Goal: Task Accomplishment & Management: Complete application form

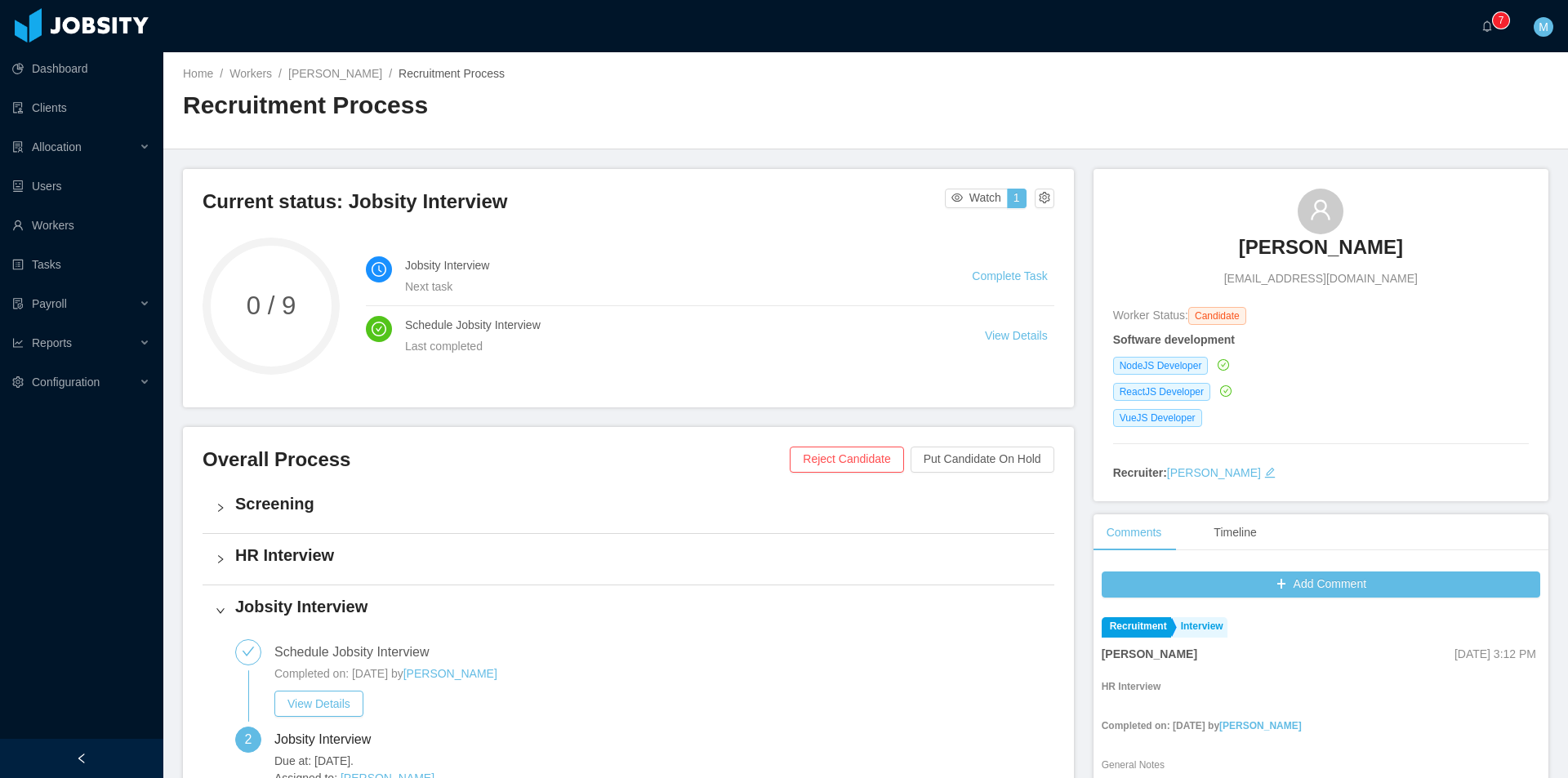
scroll to position [577, 0]
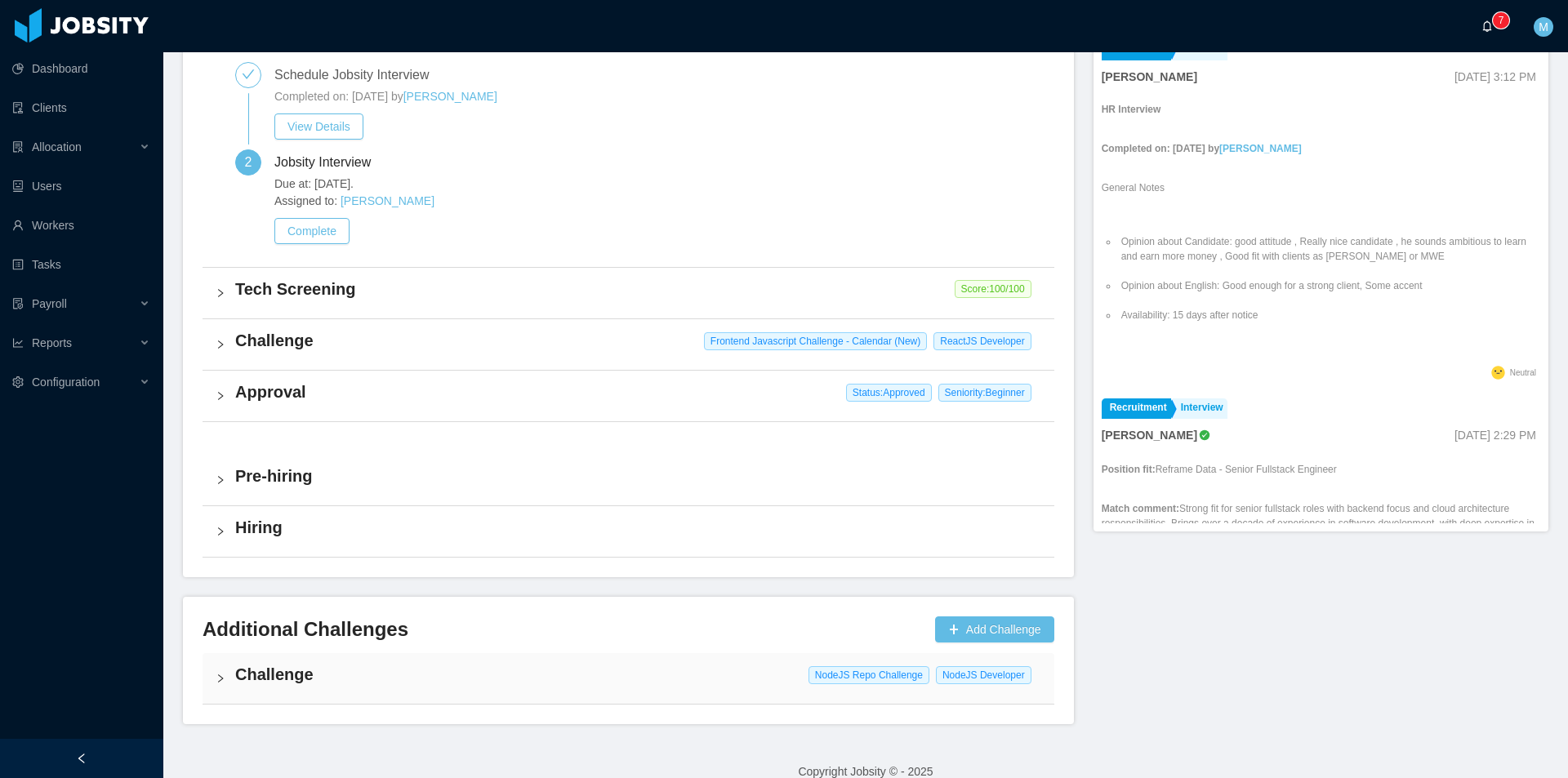
click at [1493, 30] on span "0 1 2 3 4 5 6 7 8 9 0 1 2 3 4 5 6 7 8 9 0 1 2 3 4 5 6 7 8 9" at bounding box center [1491, 27] width 20 height 12
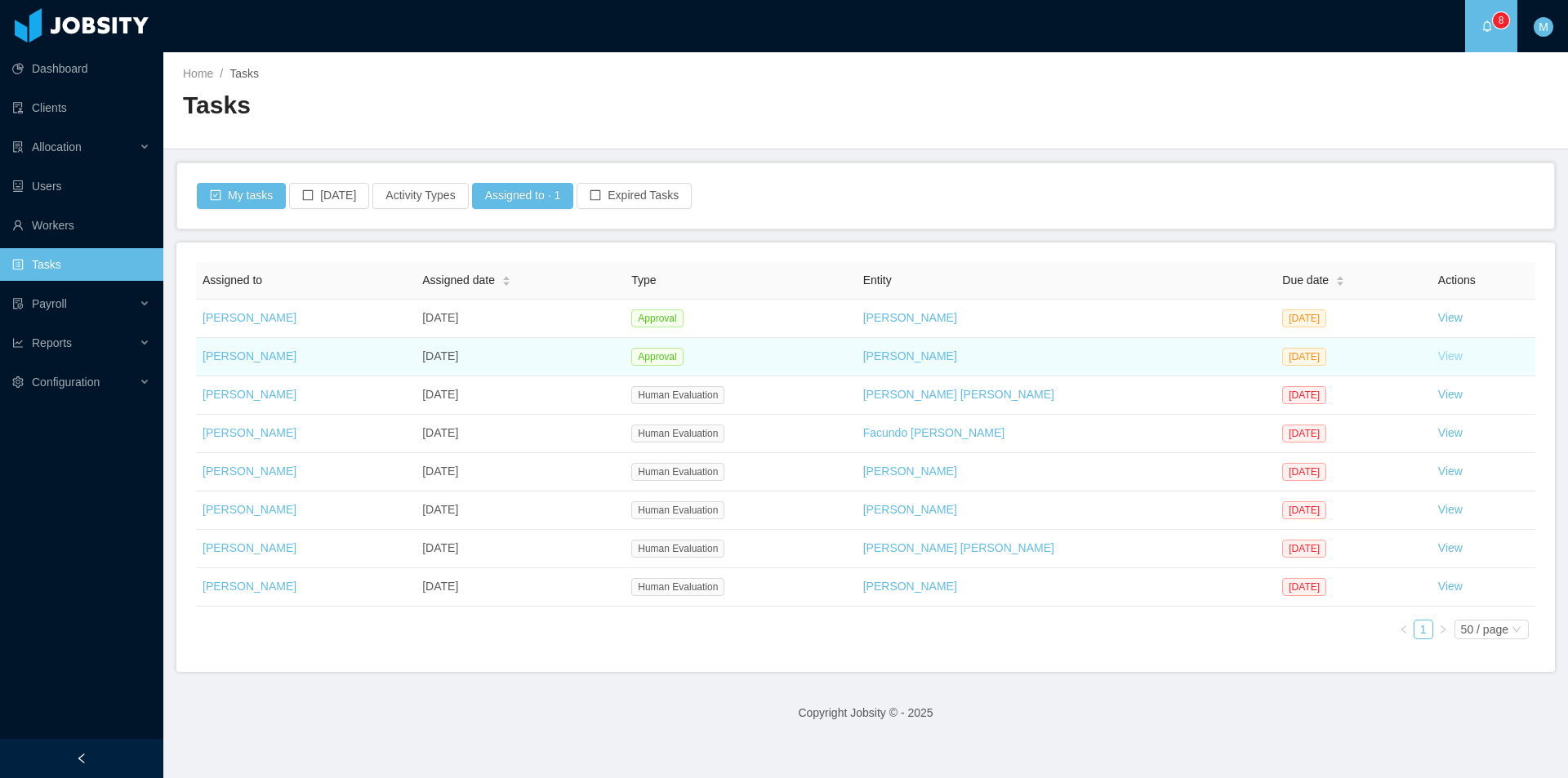
click at [1440, 355] on link "View" at bounding box center [1450, 356] width 25 height 13
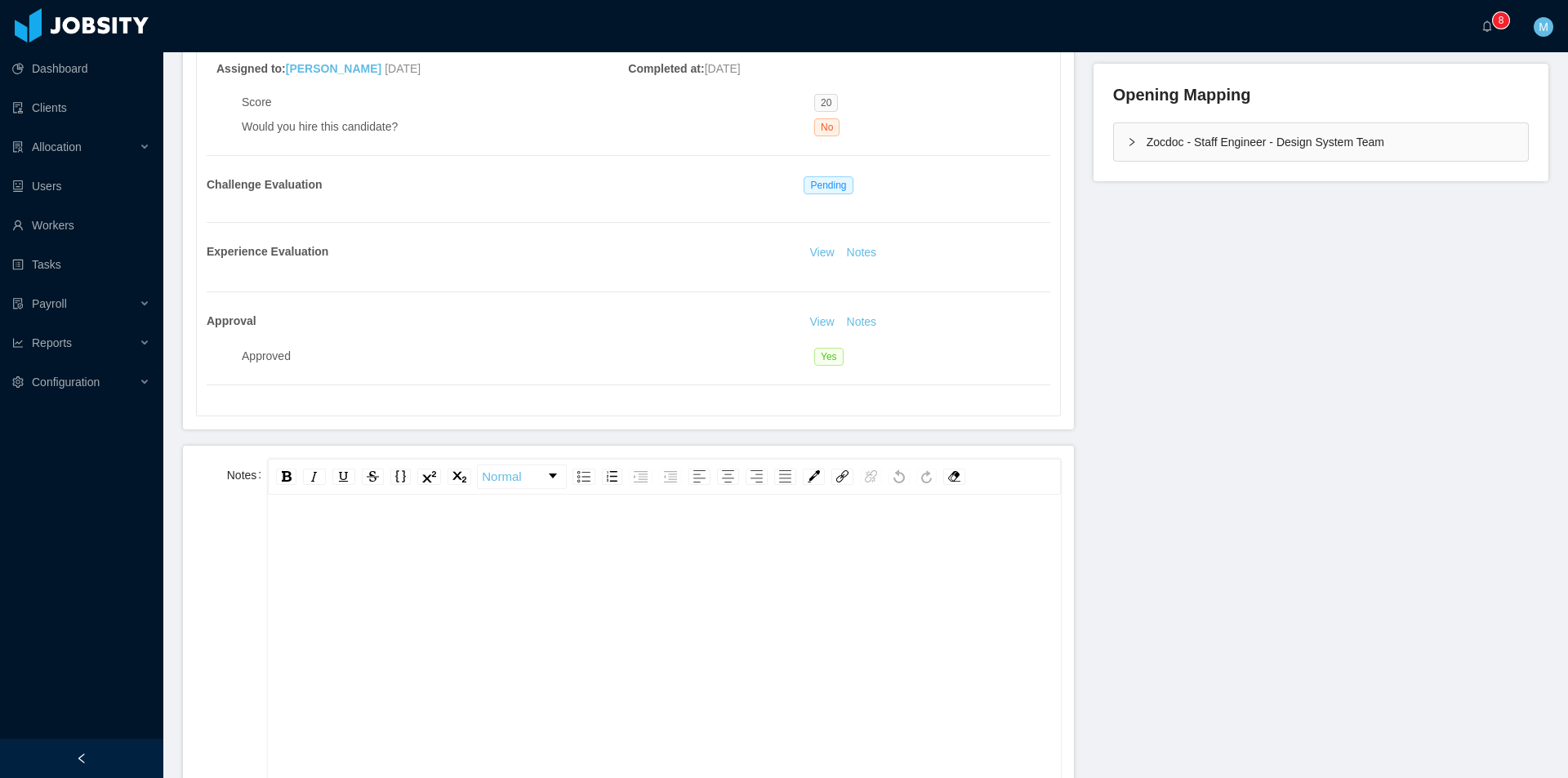
scroll to position [406, 0]
click at [859, 254] on button "Notes" at bounding box center [862, 253] width 43 height 20
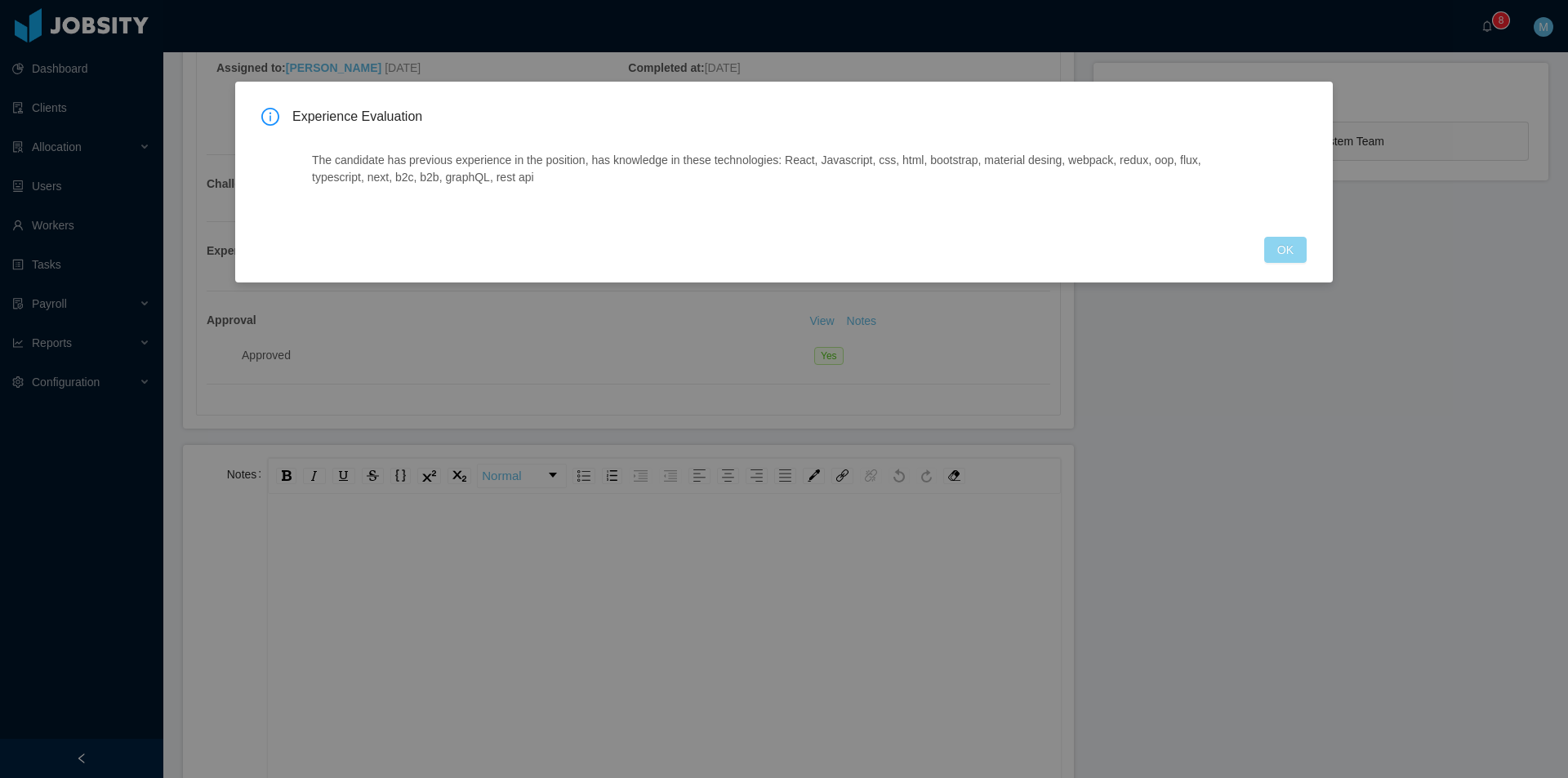
click at [1288, 260] on button "OK" at bounding box center [1285, 250] width 42 height 27
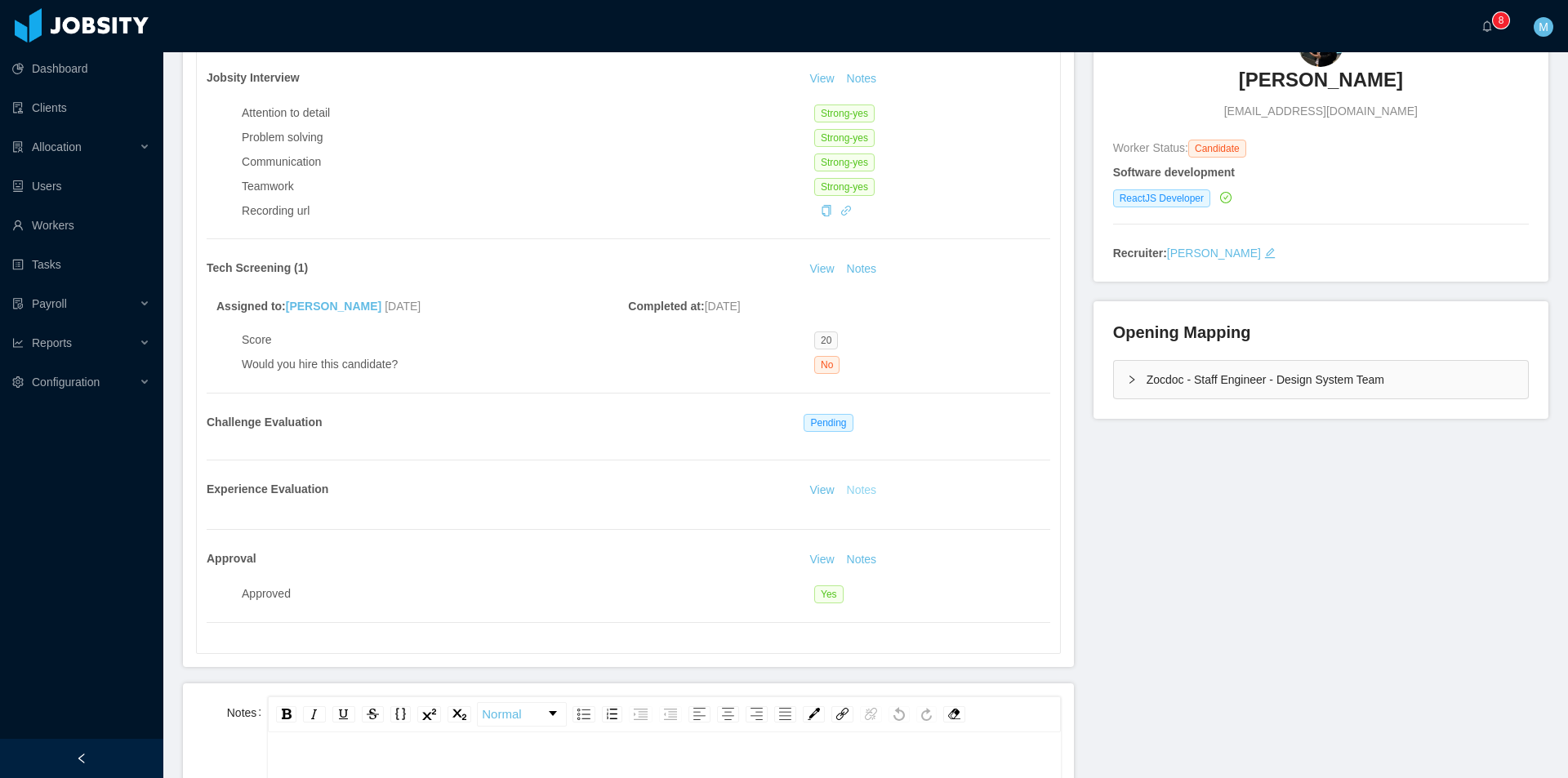
scroll to position [165, 0]
click at [867, 568] on button "Notes" at bounding box center [862, 563] width 43 height 20
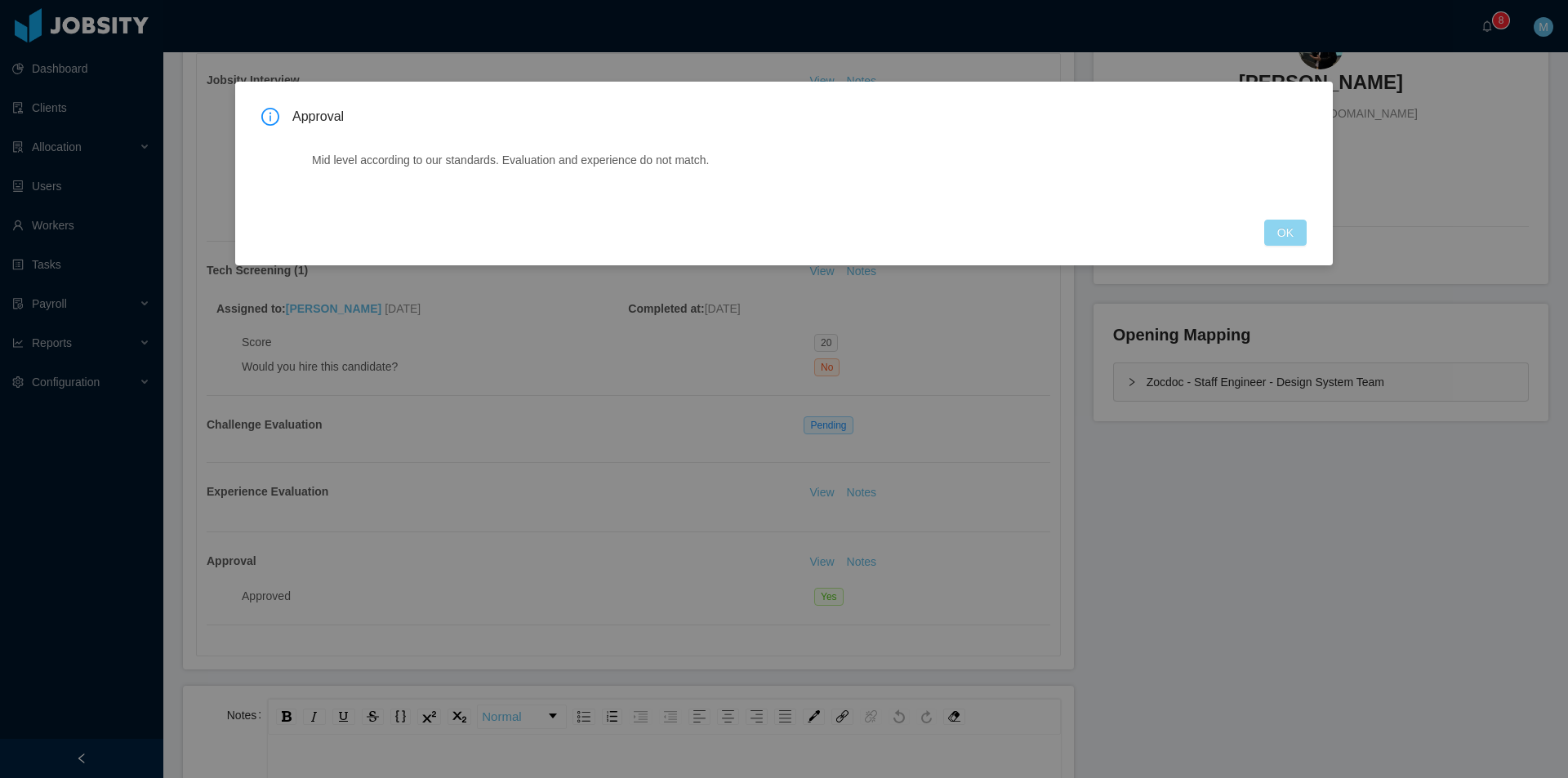
click at [1293, 237] on button "OK" at bounding box center [1285, 233] width 42 height 27
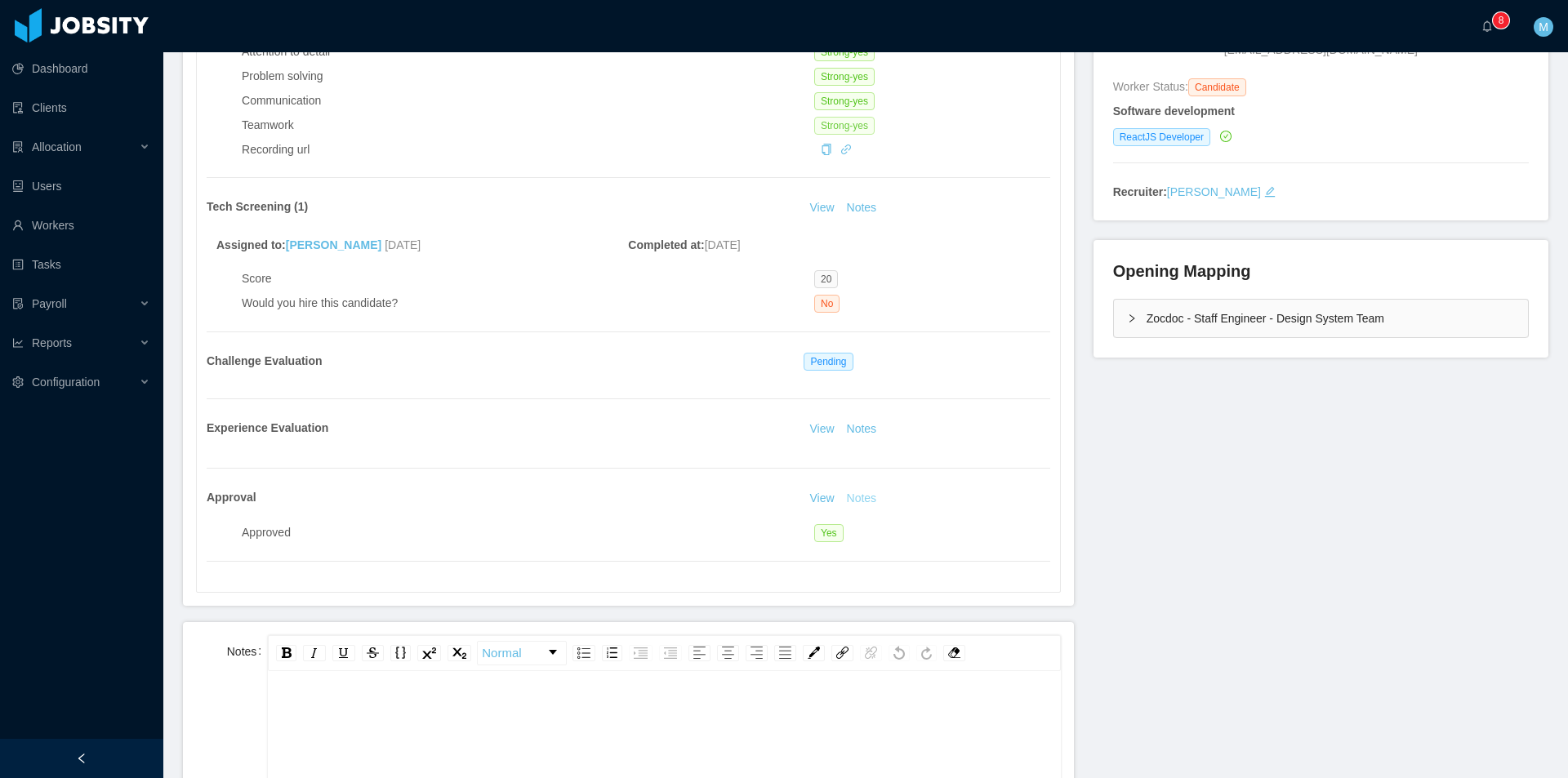
scroll to position [0, 0]
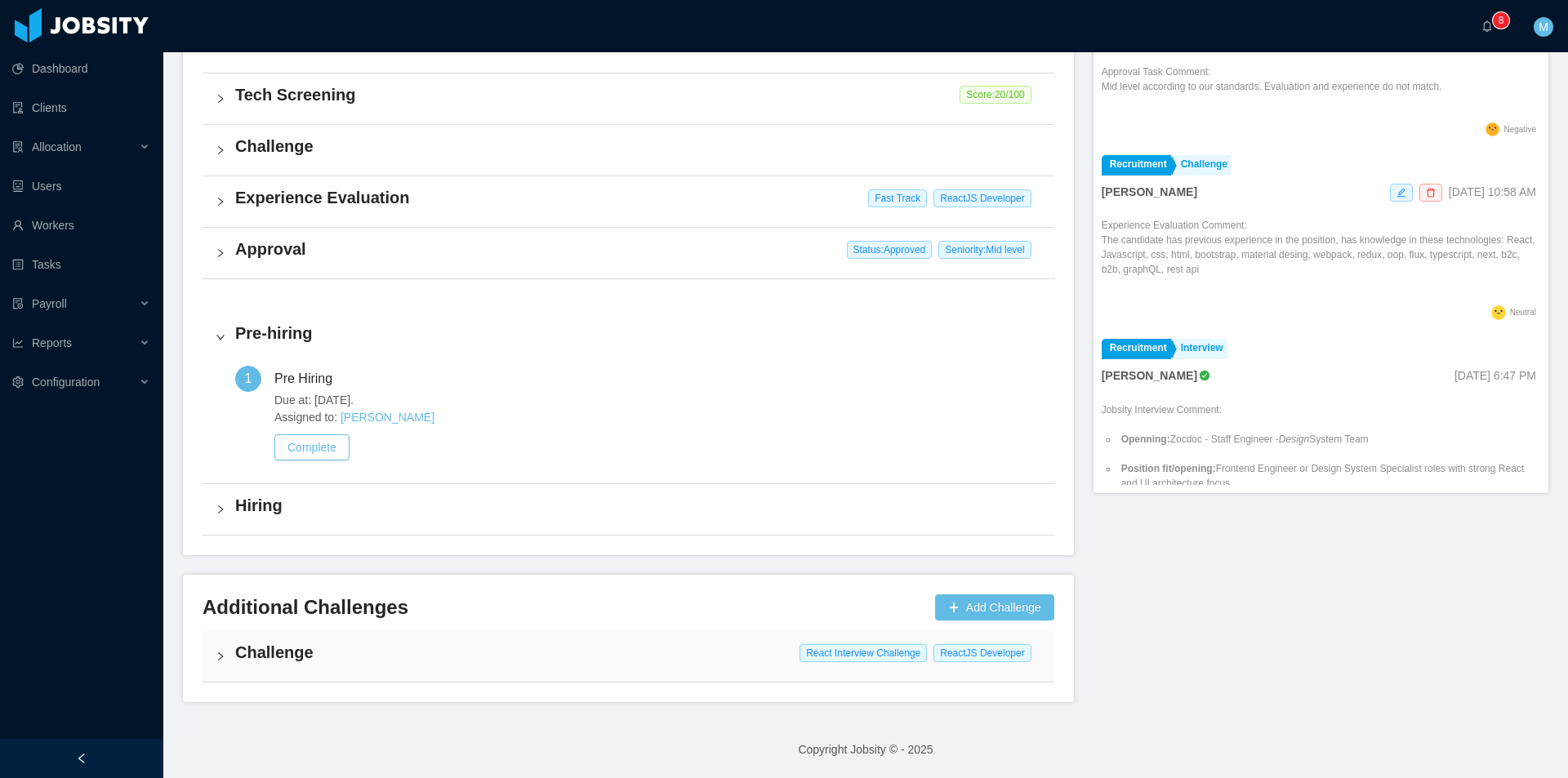
scroll to position [563, 0]
click at [464, 297] on div "Screening HR Interview Jobsity Interview Tech Screening Score: 20 /100 Challeng…" at bounding box center [628, 228] width 852 height 616
click at [217, 656] on icon "icon: right" at bounding box center [220, 657] width 10 height 10
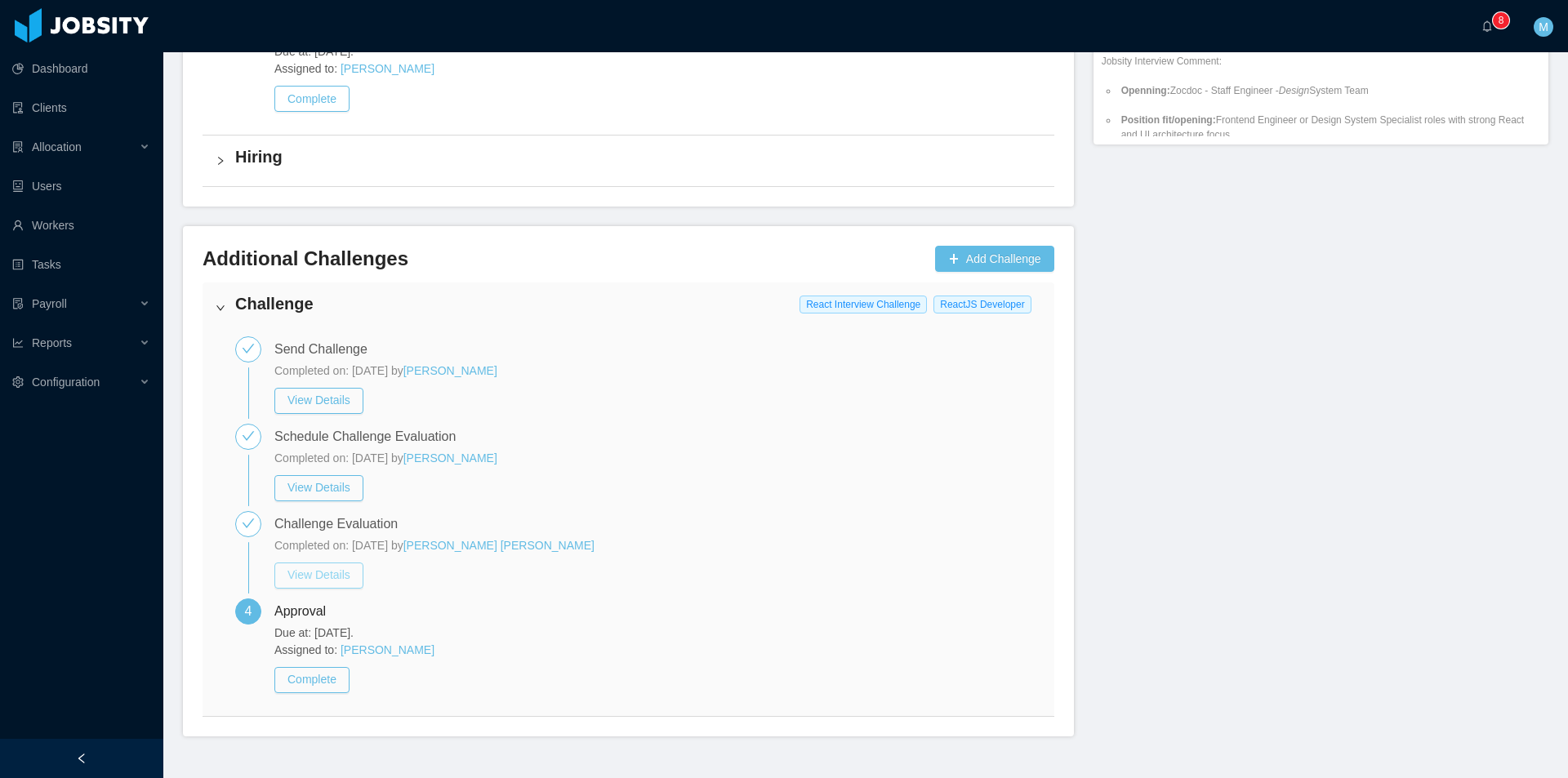
scroll to position [945, 0]
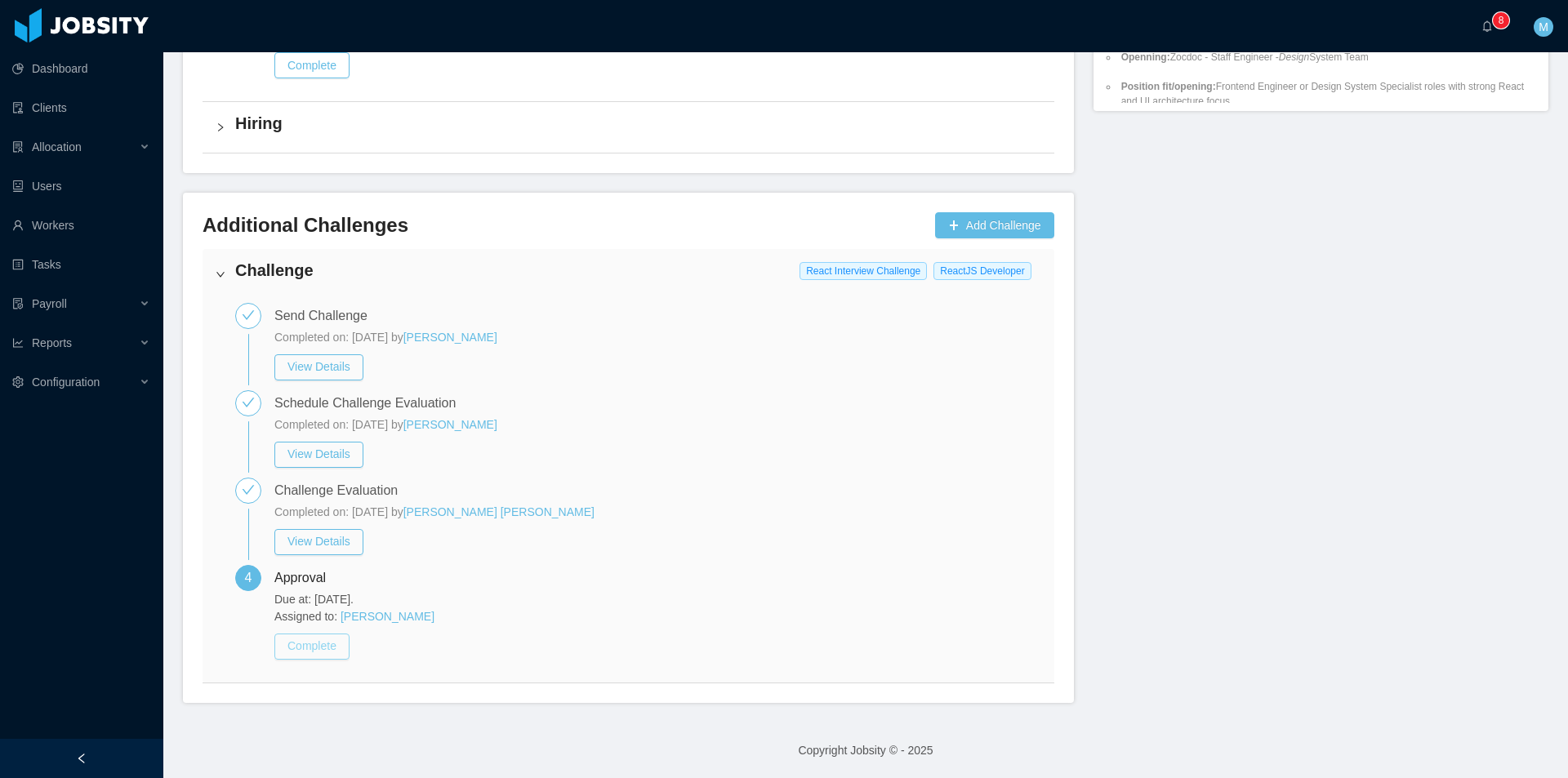
click at [306, 638] on button "Complete" at bounding box center [312, 647] width 75 height 27
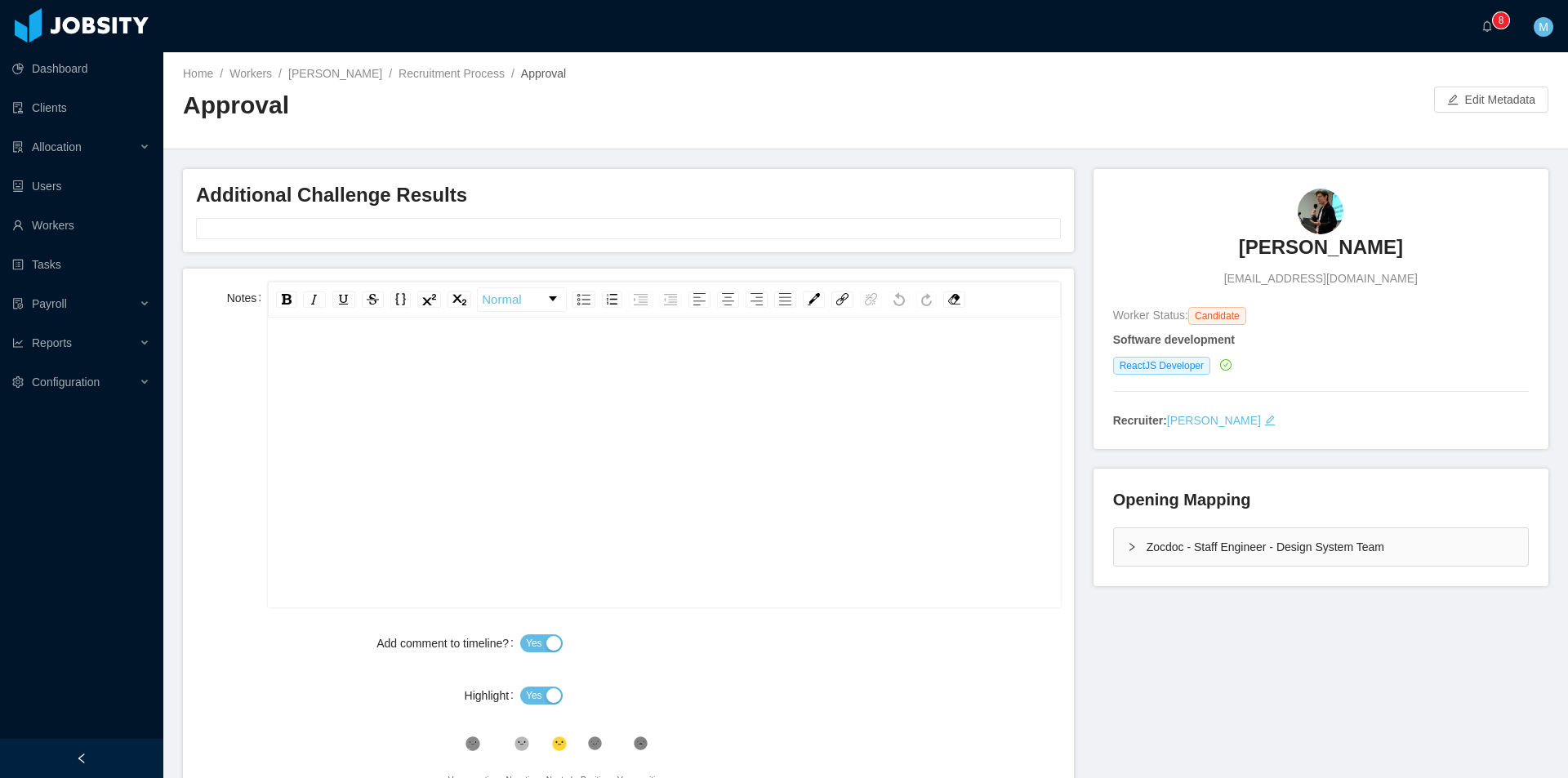
click at [455, 544] on div "rdw-editor" at bounding box center [664, 488] width 767 height 286
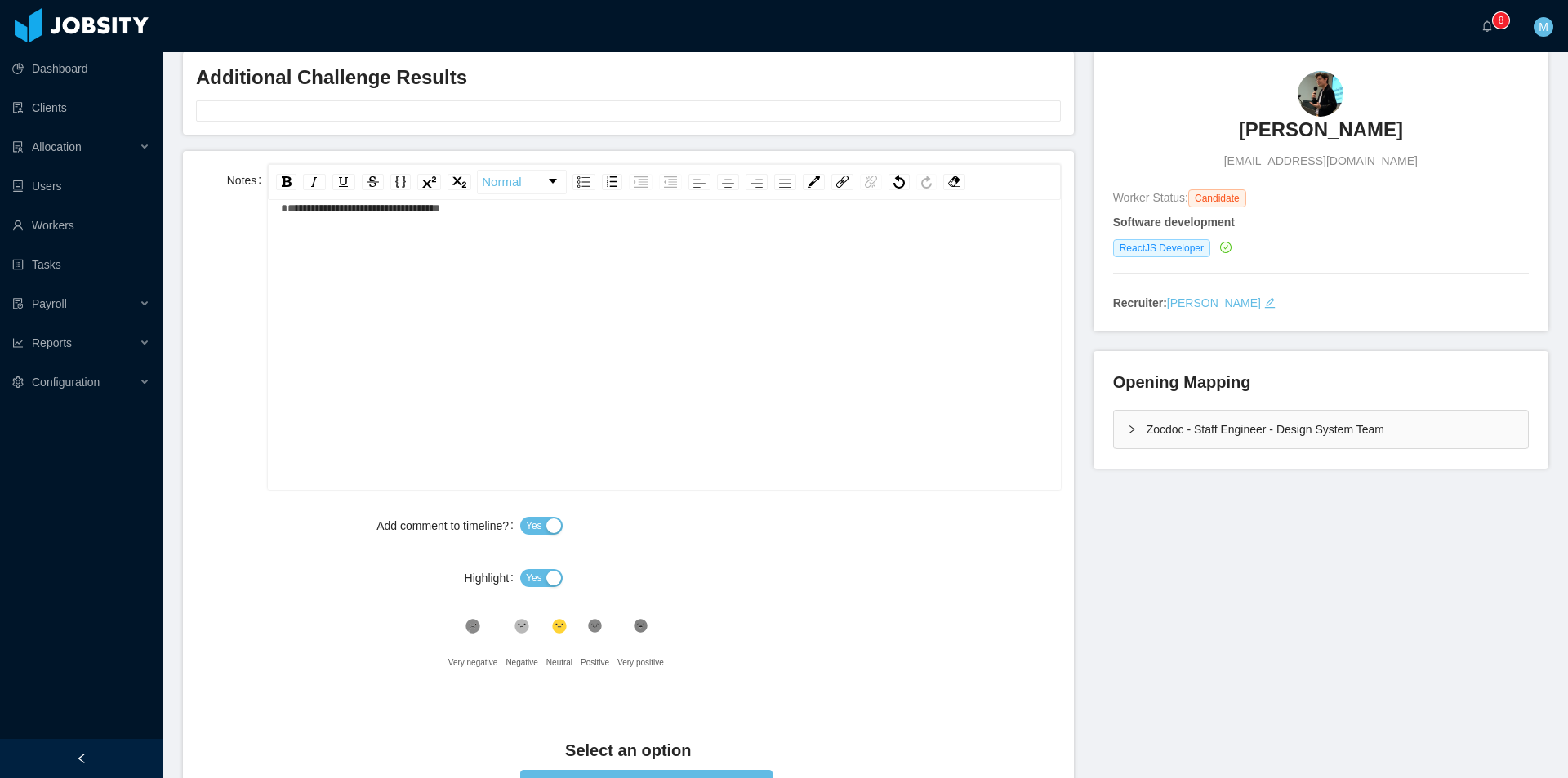
scroll to position [127, 0]
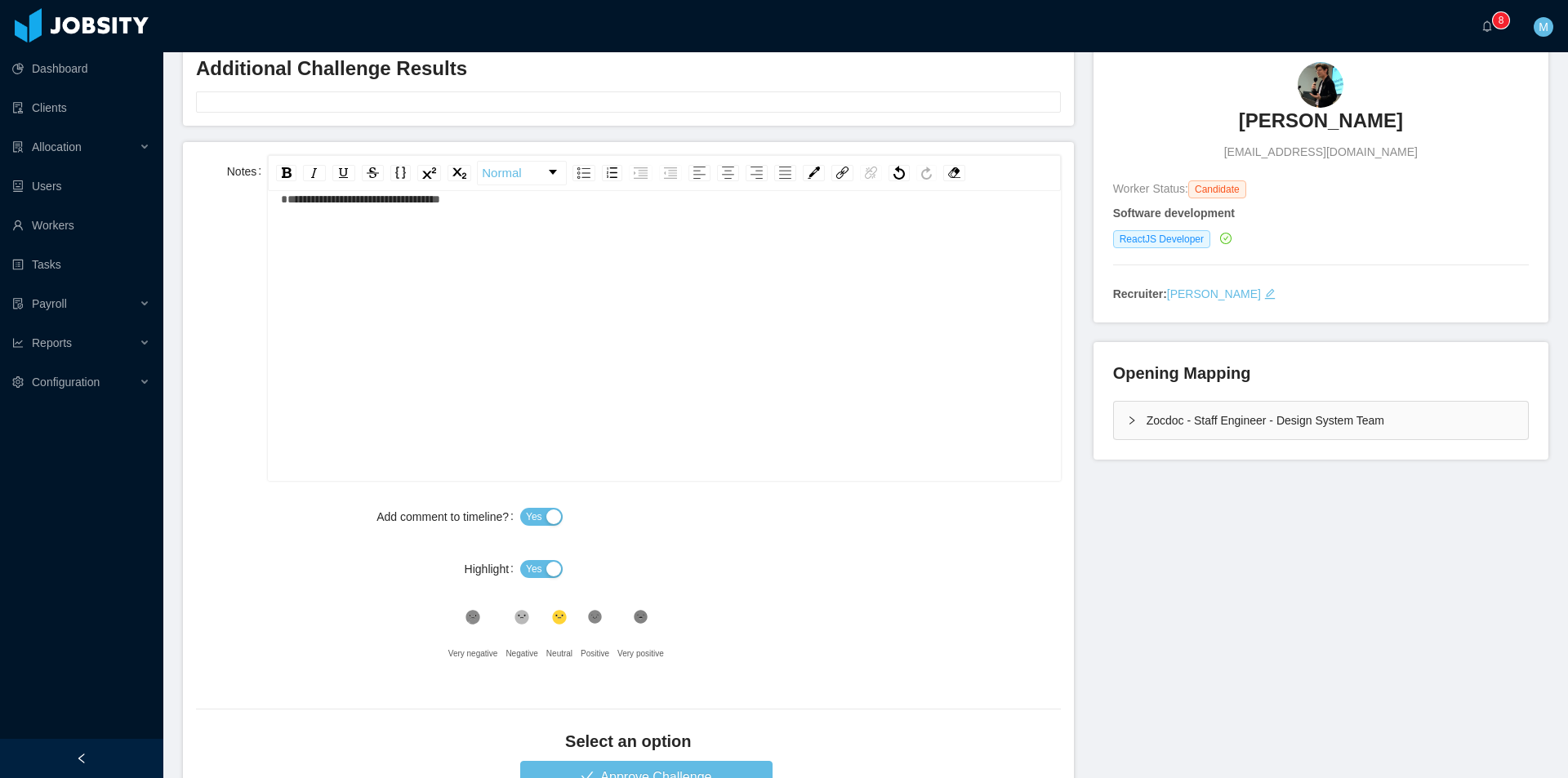
click at [538, 571] on button "Yes" at bounding box center [541, 569] width 42 height 18
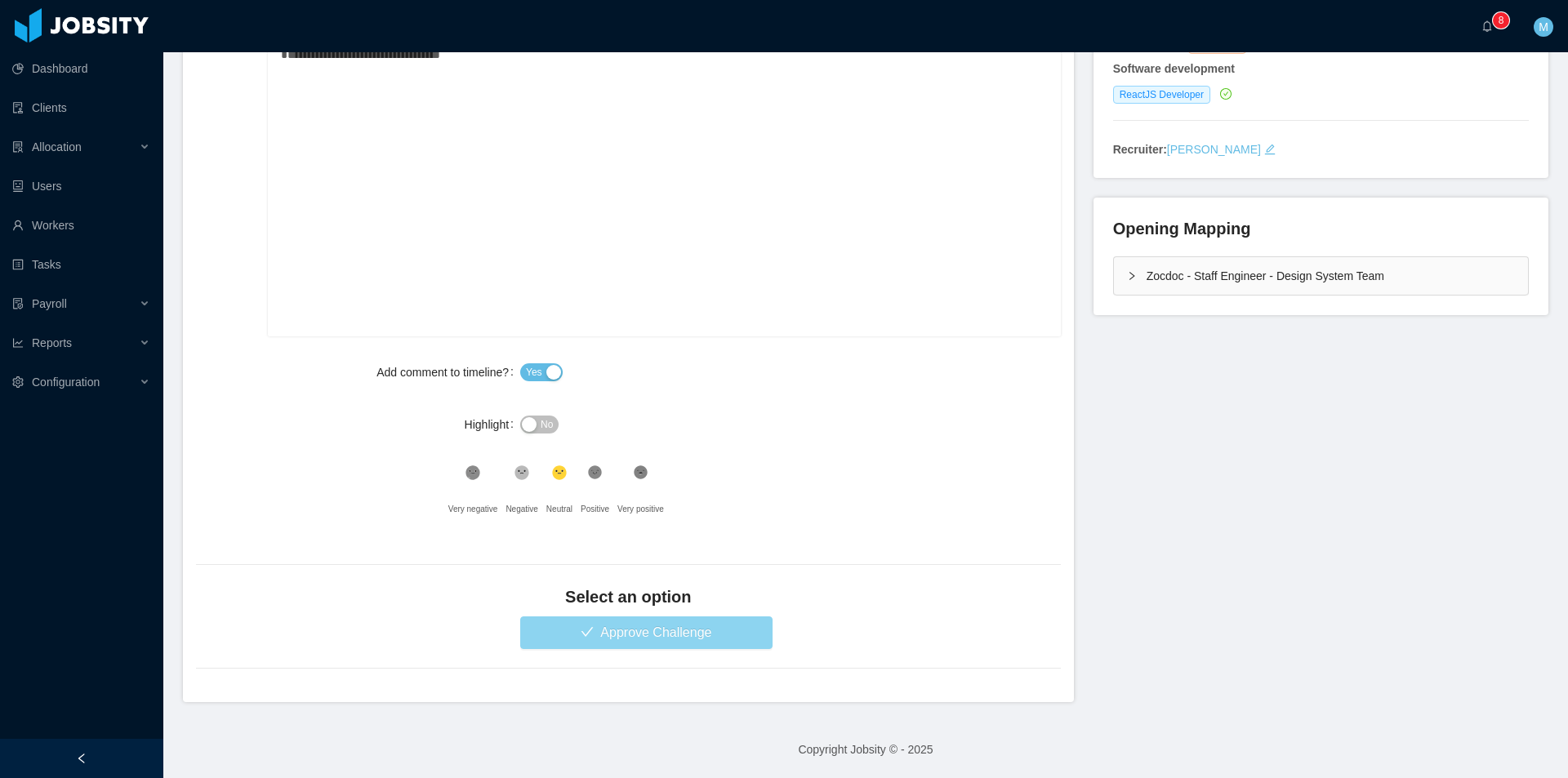
click at [612, 639] on button "Approve Challenge" at bounding box center [646, 632] width 252 height 32
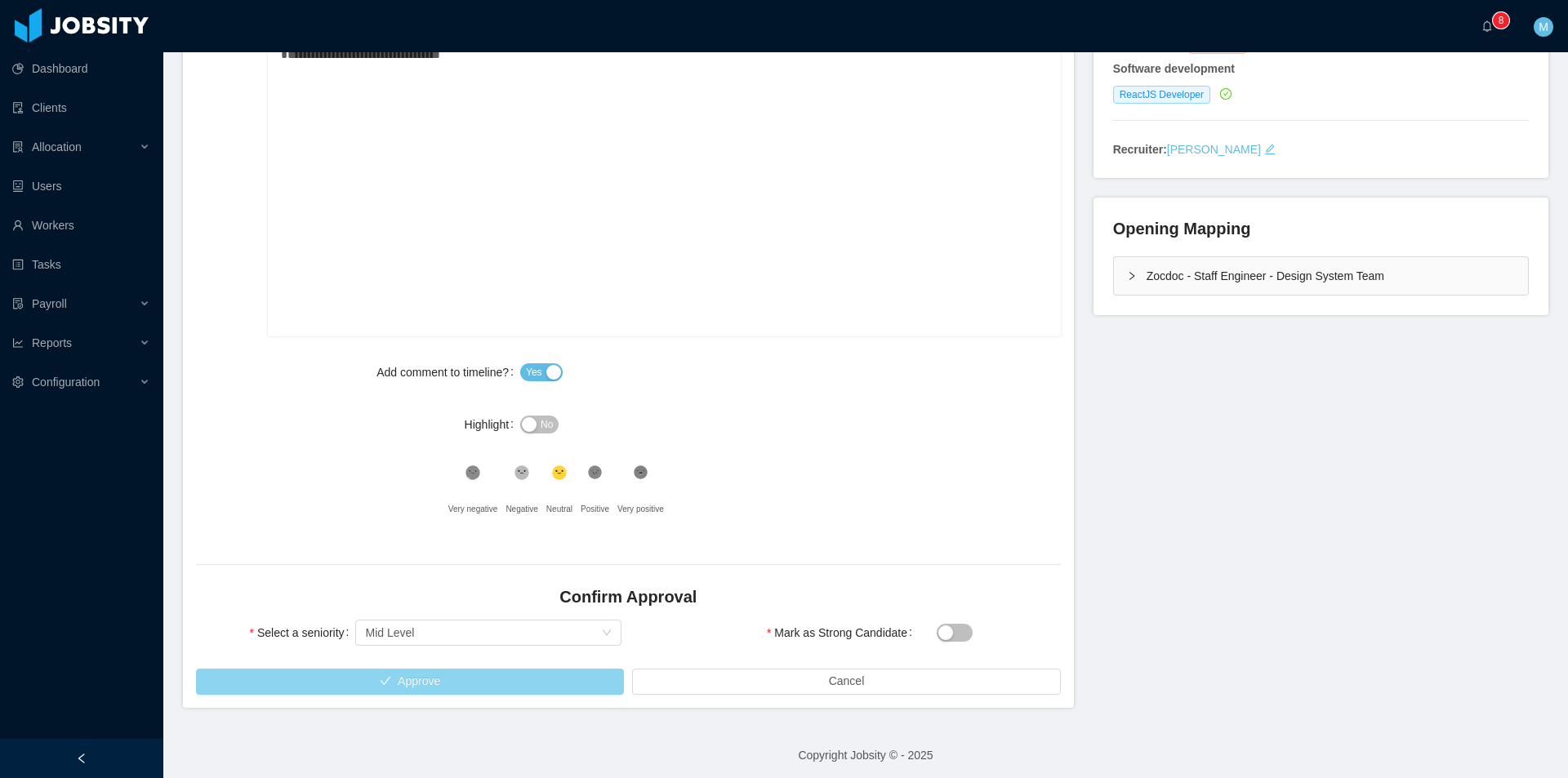
click at [495, 675] on button "Approve" at bounding box center [409, 682] width 428 height 27
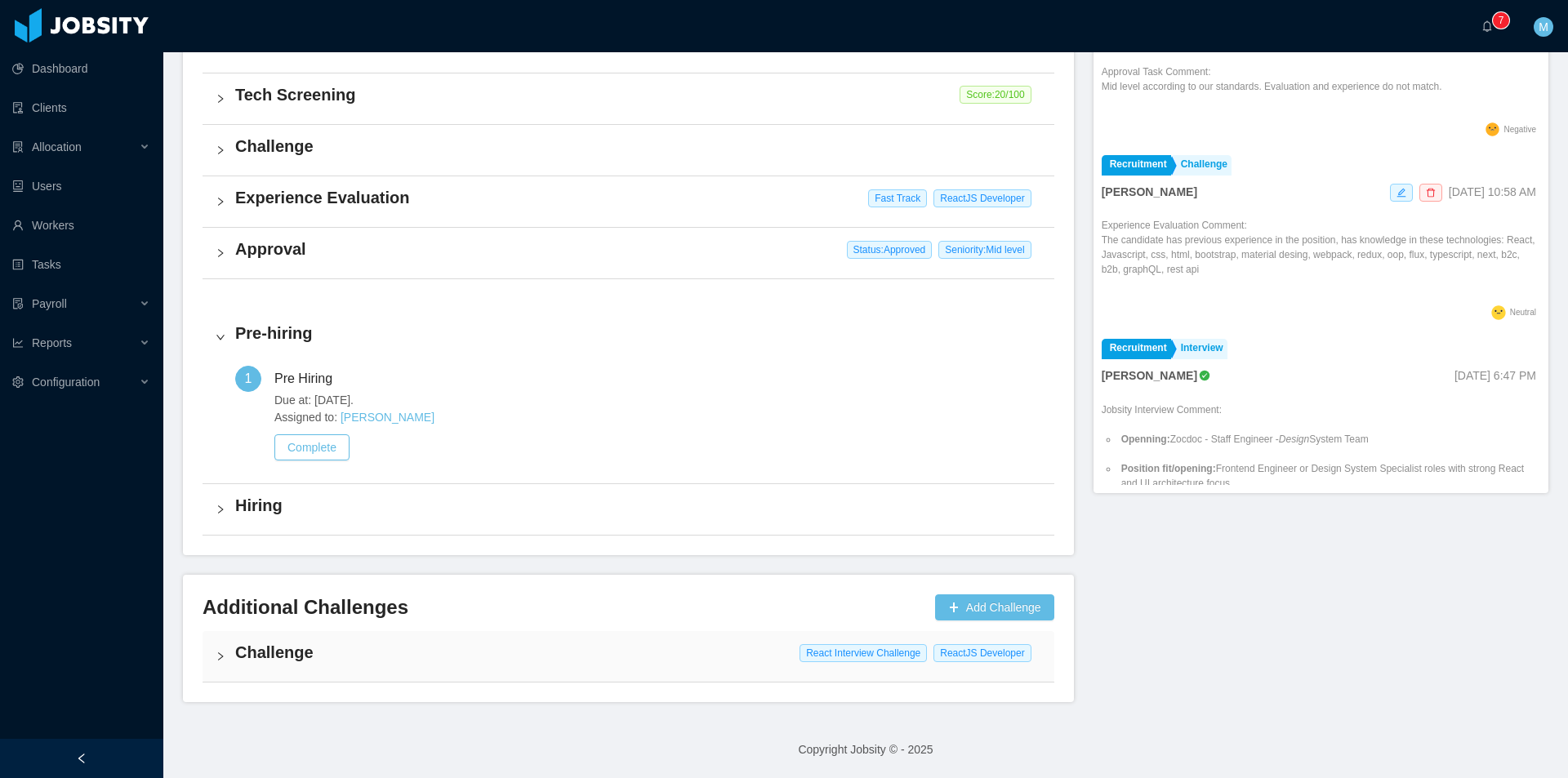
scroll to position [557, 0]
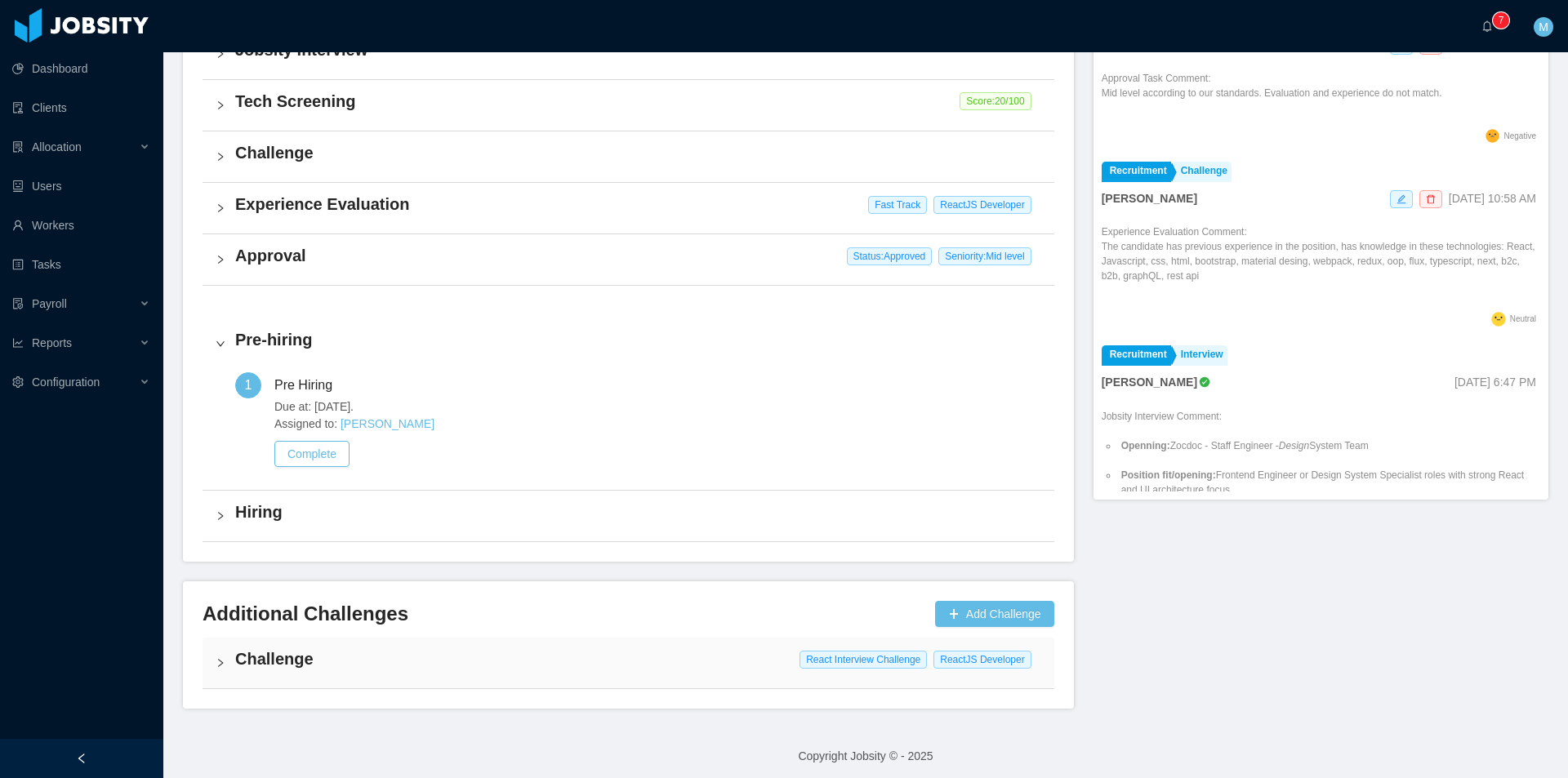
click at [486, 652] on h4 "Challenge" at bounding box center [638, 659] width 806 height 23
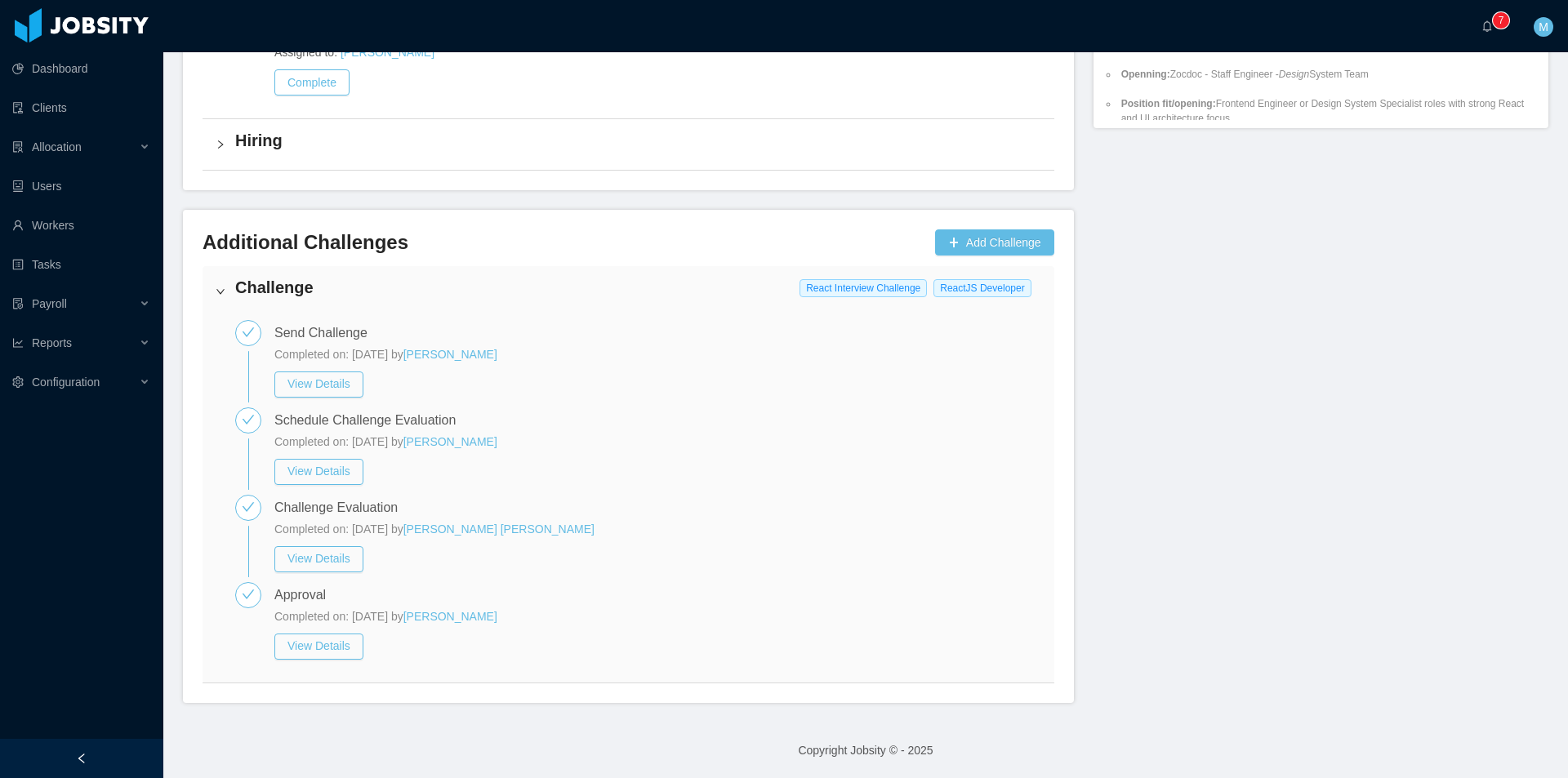
scroll to position [0, 0]
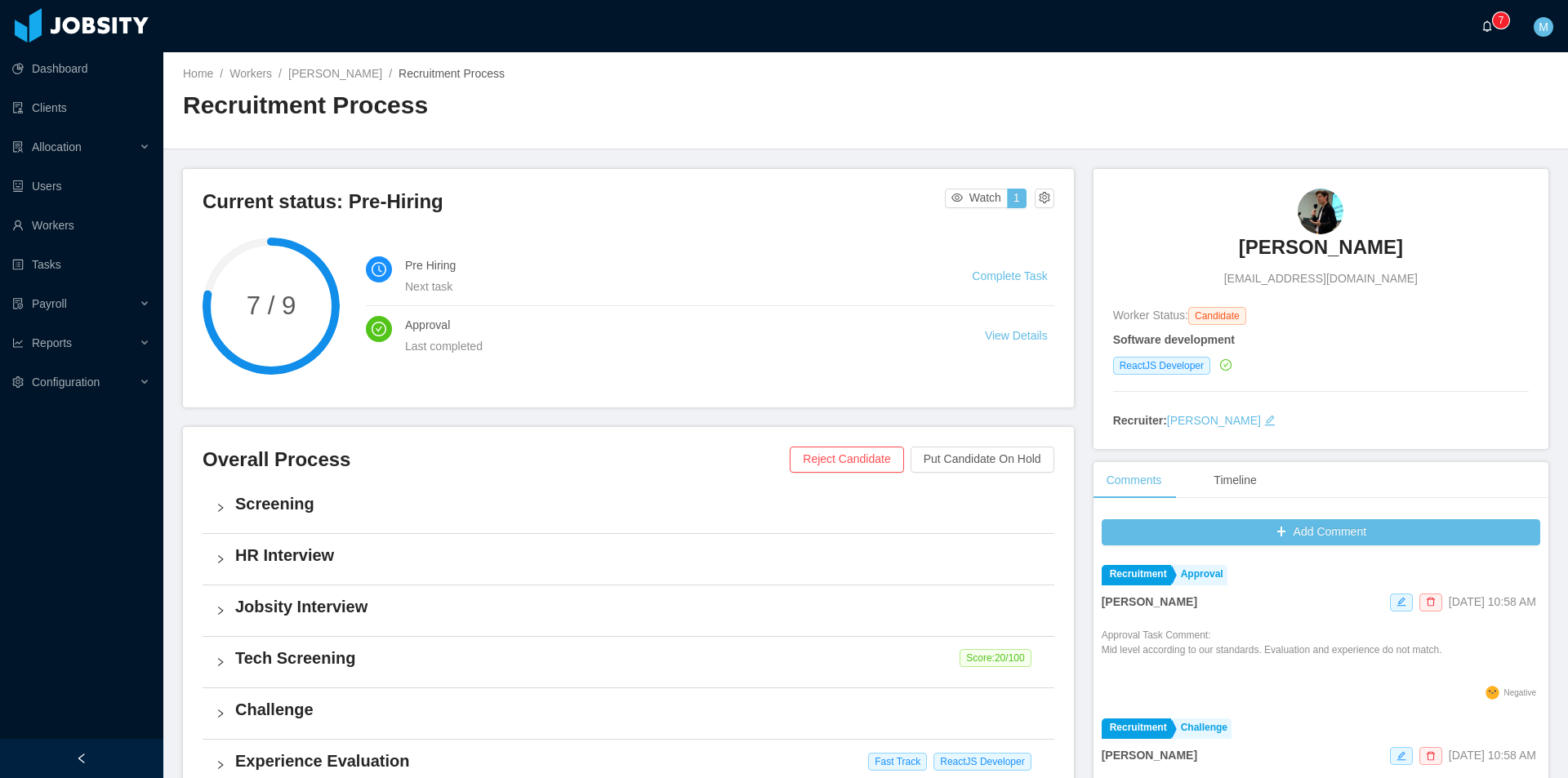
click at [1482, 26] on icon "icon: bell" at bounding box center [1487, 27] width 12 height 12
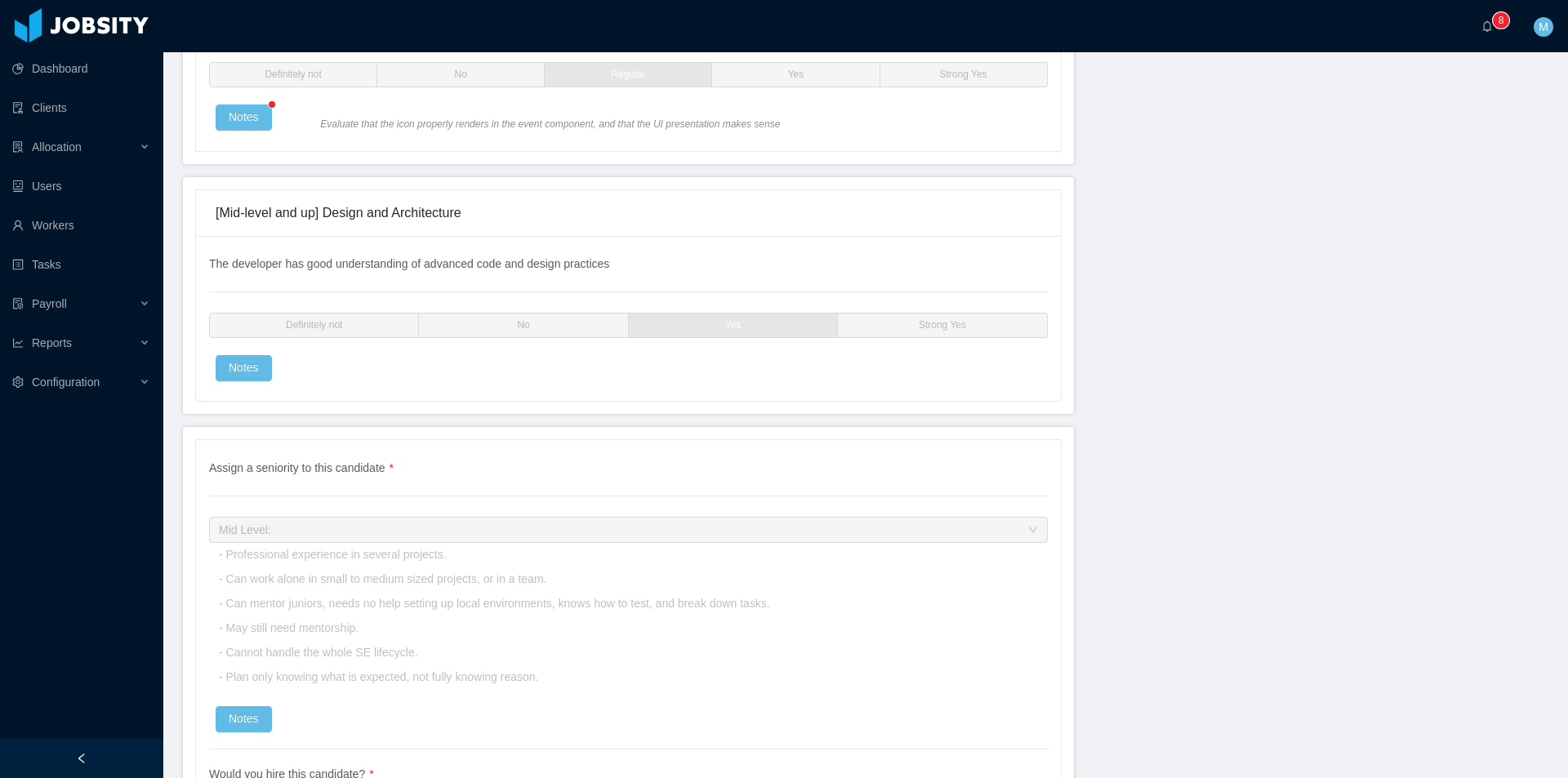
scroll to position [4105, 0]
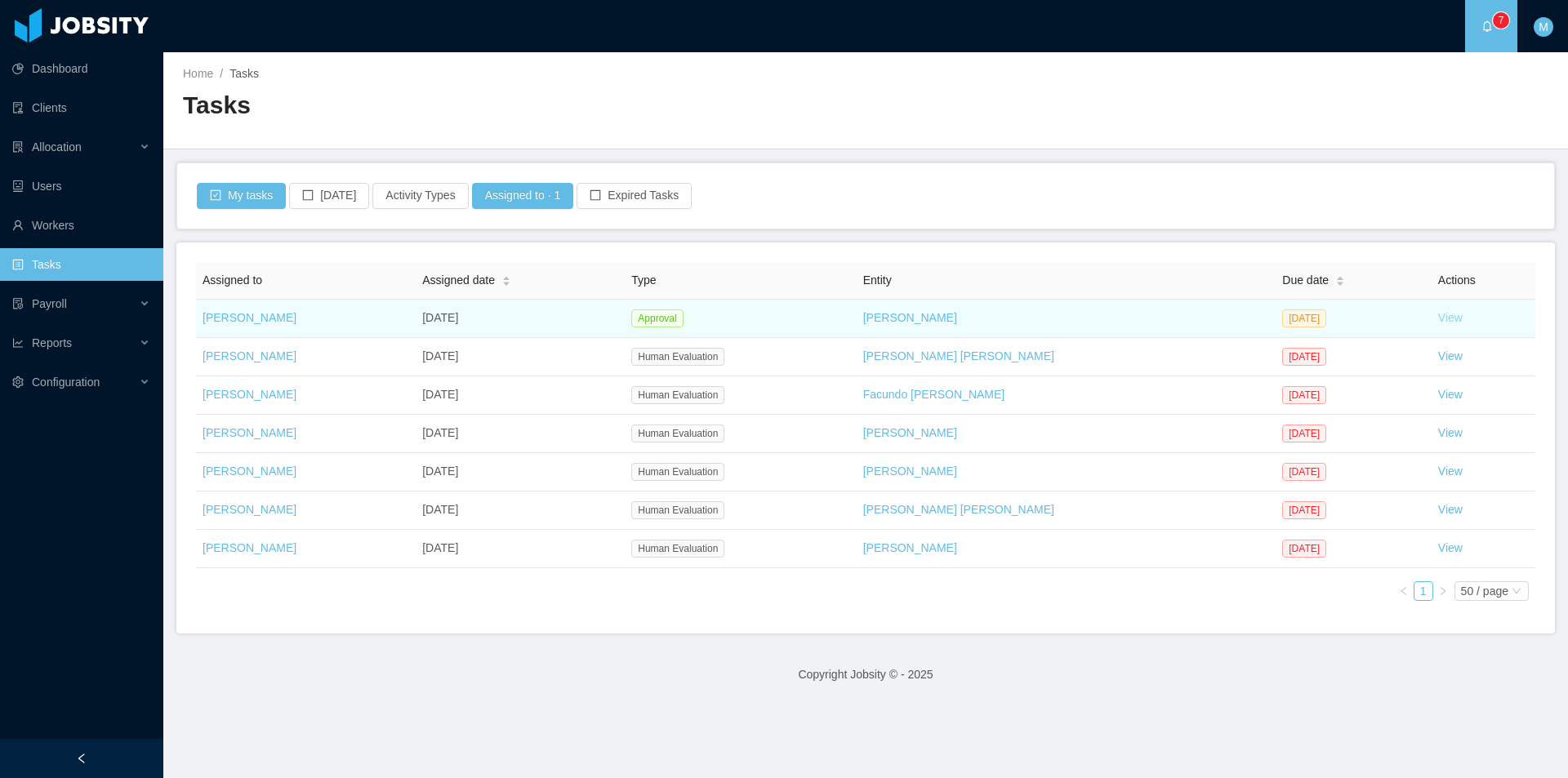
click at [1445, 320] on link "View" at bounding box center [1450, 317] width 25 height 13
